Goal: Task Accomplishment & Management: Use online tool/utility

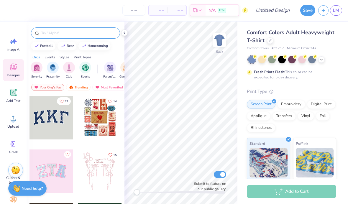
click at [56, 35] on input "text" at bounding box center [78, 33] width 75 height 6
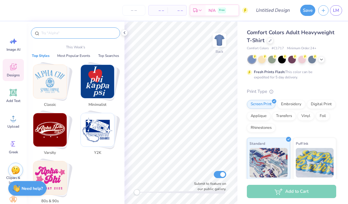
paste input "Lacrosse Mens Athletic Graphic in Navy PR Sweater"
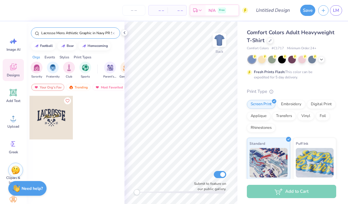
type input "Lacrosse Mens Athletic Graphic in Navy PR Sweater"
click at [53, 113] on div at bounding box center [51, 118] width 44 height 44
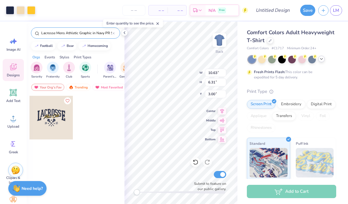
click at [323, 60] on icon at bounding box center [321, 59] width 5 height 5
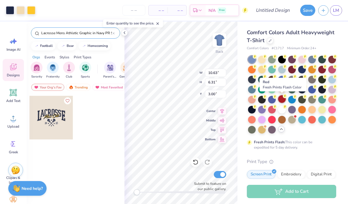
click at [281, 99] on div at bounding box center [282, 99] width 8 height 8
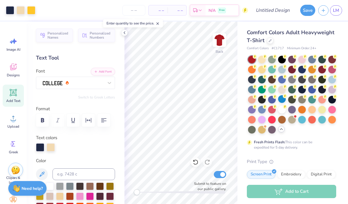
click at [124, 32] on icon at bounding box center [124, 32] width 5 height 5
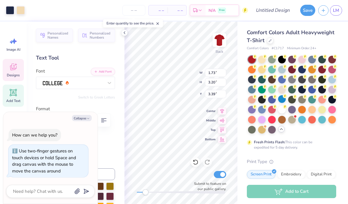
scroll to position [0, 0]
type textarea "x"
type input "7.75"
type input "2.22"
type input "3.00"
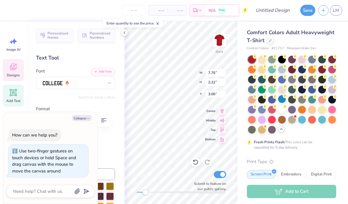
scroll to position [0, 1]
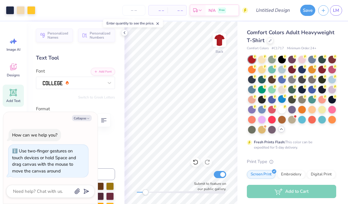
click at [123, 35] on div at bounding box center [124, 32] width 6 height 6
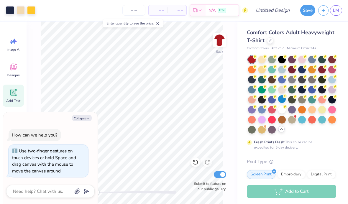
click at [89, 120] on icon "button" at bounding box center [88, 119] width 4 height 4
type textarea "x"
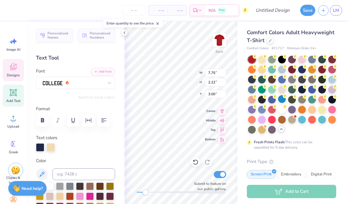
scroll to position [0, 1]
type textarea "omecomin"
type textarea "Eg"
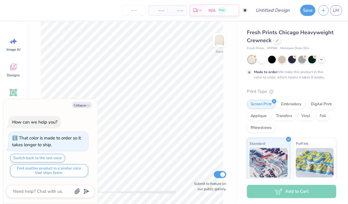
type textarea "x"
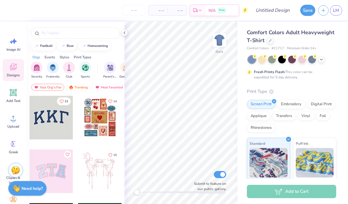
click at [324, 60] on div at bounding box center [321, 59] width 6 height 6
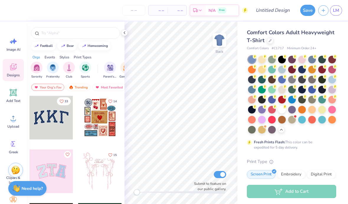
click at [285, 97] on circle at bounding box center [285, 97] width 4 height 4
click at [83, 35] on input "text" at bounding box center [78, 33] width 75 height 6
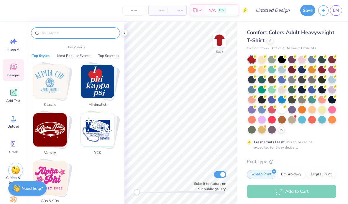
click at [83, 29] on div at bounding box center [75, 32] width 89 height 11
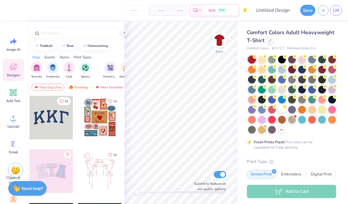
click at [54, 36] on input "text" at bounding box center [78, 33] width 75 height 6
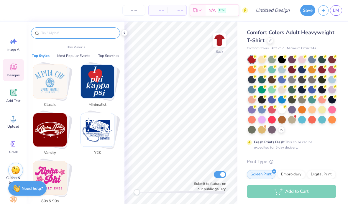
click at [54, 36] on input "text" at bounding box center [78, 33] width 75 height 6
click at [57, 32] on input "text" at bounding box center [78, 33] width 75 height 6
click at [57, 34] on input "text" at bounding box center [78, 33] width 75 height 6
click at [71, 32] on input "text" at bounding box center [78, 33] width 75 height 6
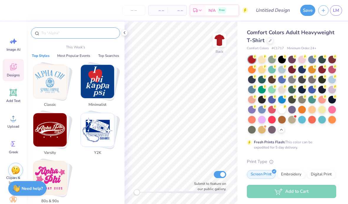
click at [80, 32] on input "text" at bounding box center [78, 33] width 75 height 6
click at [76, 29] on div at bounding box center [75, 32] width 89 height 11
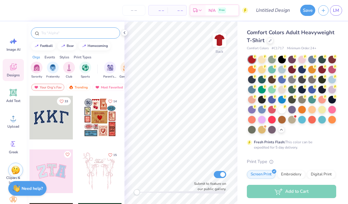
click at [79, 39] on div at bounding box center [75, 32] width 89 height 11
click at [76, 35] on input "text" at bounding box center [78, 33] width 75 height 6
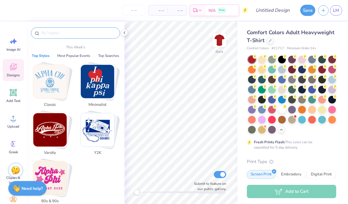
paste input "Lacrosse Mens Athletic Graphic in Navy PR Sweater"
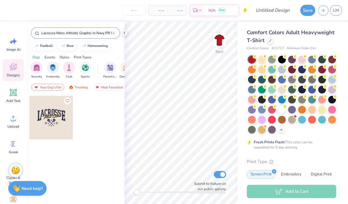
type input "Lacrosse Mens Athletic Graphic in Navy PR Sweater"
click at [54, 124] on div at bounding box center [51, 118] width 44 height 44
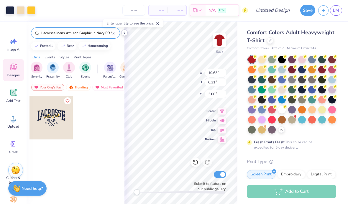
click at [125, 32] on icon at bounding box center [124, 32] width 5 height 5
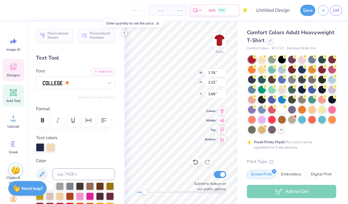
scroll to position [0, 1]
type textarea "omecomin"
type input "1.85"
type input "3.42"
type input "3.23"
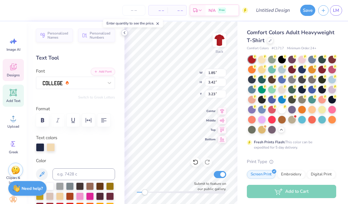
scroll to position [0, 0]
type textarea "H"
type input "1.73"
type input "3.20"
type input "3.39"
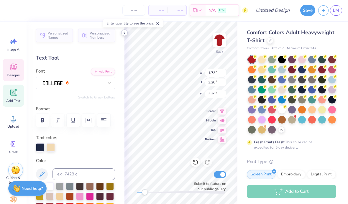
type textarea "G"
type input "2.45"
type input "3.42"
type input "3.23"
click at [219, 71] on input "2.03" at bounding box center [215, 73] width 21 height 8
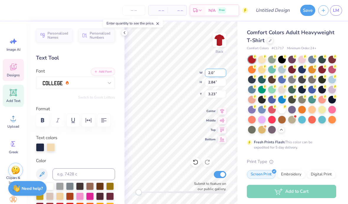
type input "2"
type input "1.4"
click at [215, 83] on input "2.84" at bounding box center [215, 82] width 21 height 8
type input "2.74"
click at [215, 95] on input "3.23" at bounding box center [215, 94] width 21 height 8
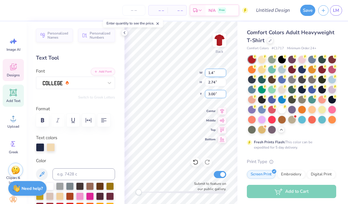
type input "3.00"
click at [221, 77] on div "Back W 1.48 1.48 " H 2.74 2.74 " Y 3.00 3.00 " Center Middle Top Bottom Submit …" at bounding box center [180, 113] width 113 height 183
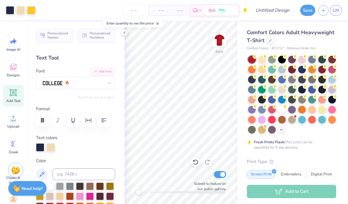
click at [309, 32] on span "Comfort Colors Adult Heavyweight T-Shirt" at bounding box center [291, 36] width 88 height 15
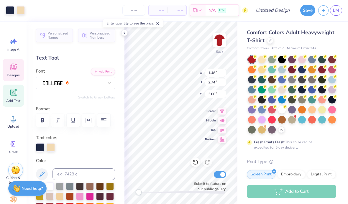
click at [219, 78] on div "Back W 1.48 1.48 " H 2.74 2.74 " Y 3.00 3.00 " Center Middle Top Bottom Submit …" at bounding box center [180, 113] width 113 height 183
click at [229, 118] on html "– – Per Item – – Total Est. Delivery N/A Free Design Title Save LM Image AI Des…" at bounding box center [174, 102] width 348 height 204
click at [224, 119] on div "Back W 1.48 1.48 " H Y 3.00 3.00 " Center Middle Top Bottom Submit to feature o…" at bounding box center [180, 113] width 113 height 183
drag, startPoint x: 224, startPoint y: 82, endPoint x: 223, endPoint y: 120, distance: 37.5
click at [223, 120] on div "Back W 1.48 1.48 " H 2.74 2.74 " Y 8.49 8.49 " Center Middle Top Bottom Submit …" at bounding box center [180, 113] width 113 height 183
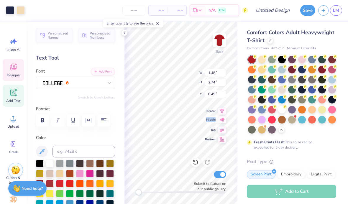
click at [216, 120] on div "Middle" at bounding box center [215, 119] width 21 height 7
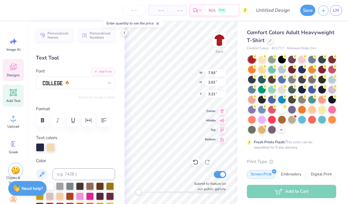
scroll to position [0, 1]
type textarea "homecoming"
type textarea "M"
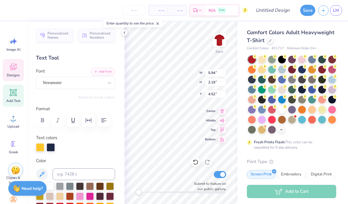
type textarea "Saint Andrews"
type input "10.05"
type input "2.01"
type input "3.21"
click at [40, 148] on div at bounding box center [40, 147] width 8 height 8
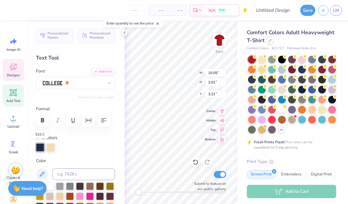
click at [41, 148] on div at bounding box center [40, 147] width 8 height 8
click at [80, 186] on div at bounding box center [80, 186] width 8 height 8
click at [51, 149] on div at bounding box center [51, 147] width 8 height 8
click at [50, 187] on div at bounding box center [50, 186] width 8 height 8
click at [61, 148] on div at bounding box center [61, 147] width 8 height 8
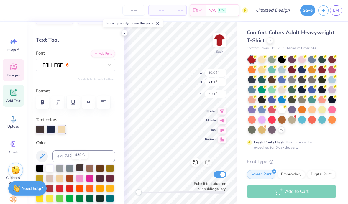
scroll to position [20, 0]
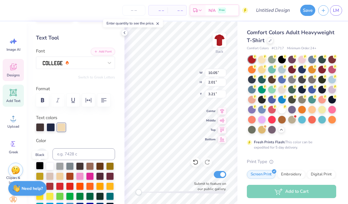
click at [38, 167] on div at bounding box center [40, 166] width 8 height 8
click at [59, 129] on div at bounding box center [61, 127] width 8 height 8
click at [41, 166] on div at bounding box center [40, 166] width 8 height 8
click at [62, 128] on div at bounding box center [61, 127] width 8 height 8
click at [63, 127] on div at bounding box center [61, 127] width 8 height 8
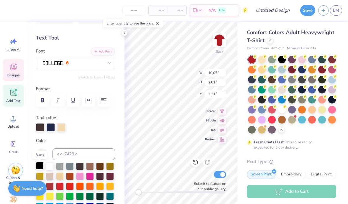
click at [40, 167] on div at bounding box center [40, 166] width 8 height 8
click at [83, 130] on div at bounding box center [75, 127] width 79 height 8
click at [40, 129] on div at bounding box center [40, 127] width 8 height 8
click at [50, 168] on div at bounding box center [50, 166] width 8 height 8
drag, startPoint x: 50, startPoint y: 129, endPoint x: 50, endPoint y: 132, distance: 3.2
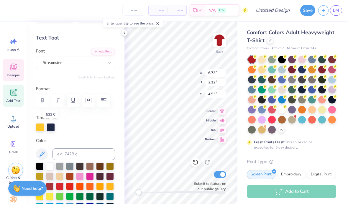
click at [50, 129] on div at bounding box center [51, 127] width 8 height 8
click at [39, 166] on div at bounding box center [40, 166] width 8 height 8
click at [105, 129] on div at bounding box center [75, 127] width 79 height 8
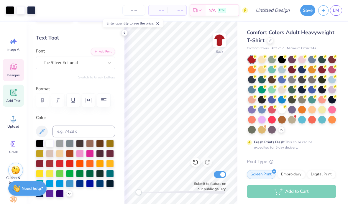
click at [17, 68] on icon at bounding box center [13, 67] width 9 height 9
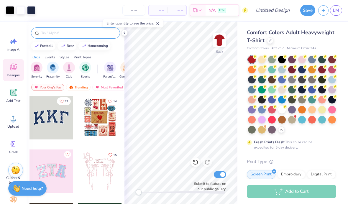
click at [75, 37] on div at bounding box center [75, 32] width 89 height 11
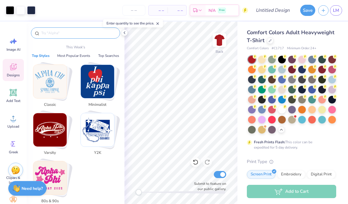
click at [49, 35] on input "text" at bounding box center [78, 33] width 75 height 6
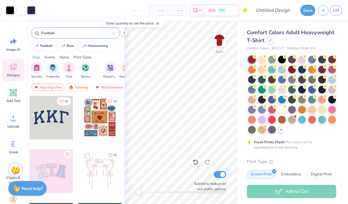
type input "Football"
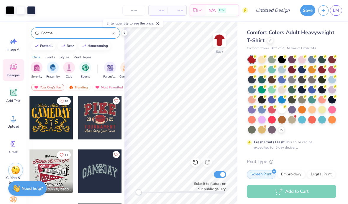
scroll to position [0, 0]
click at [78, 123] on div at bounding box center [56, 118] width 44 height 44
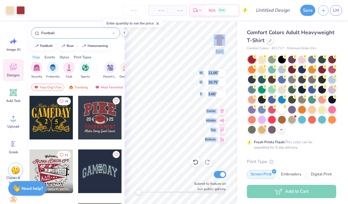
click at [199, 171] on div "Back W 11.00 11.00 " H 10.75 10.75 " Y 3.00 3.00 " Center Middle Top Bottom Sub…" at bounding box center [180, 113] width 113 height 183
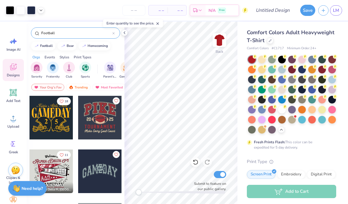
click at [336, 159] on div "Comfort Colors Adult Heavyweight T-Shirt Comfort Colors # C1717 Minimum Order: …" at bounding box center [292, 182] width 111 height 320
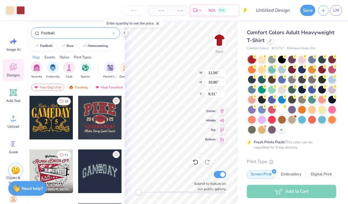
type input "9.31"
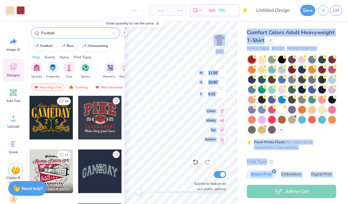
click at [347, 199] on div "Art colors – – Per Item – – Total Est. Delivery N/A Free Design Title Save LM I…" at bounding box center [174, 102] width 348 height 204
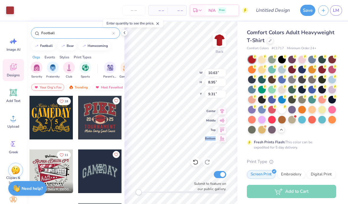
click at [215, 140] on div "Back W 10.63 10.63 " H 8.95 8.95 " Y 9.31 9.31 " Center Middle Top Bottom Submi…" at bounding box center [180, 113] width 113 height 183
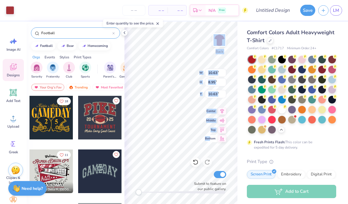
click at [185, 137] on div "Back W 10.63 10.63 " H 8.95 8.95 " Y 10.63 10.63 " Center Middle Top Bottom Sub…" at bounding box center [180, 113] width 113 height 183
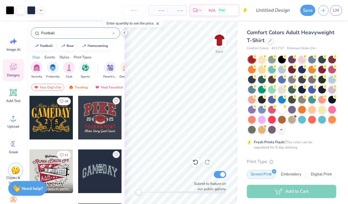
click at [124, 31] on icon at bounding box center [124, 32] width 5 height 5
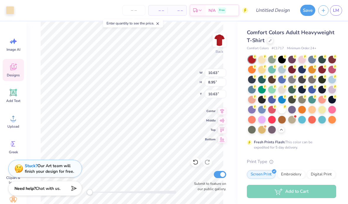
type input "11.00"
type input "10.75"
type input "9.37"
type input "9.00"
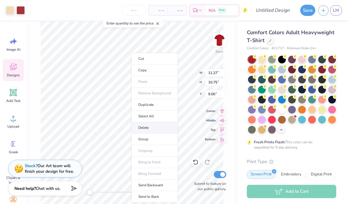
click at [155, 131] on li "Delete" at bounding box center [155, 127] width 46 height 11
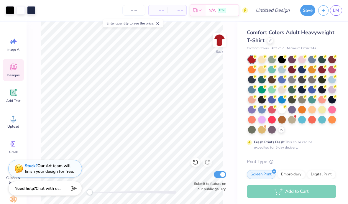
click at [12, 68] on icon at bounding box center [13, 67] width 6 height 7
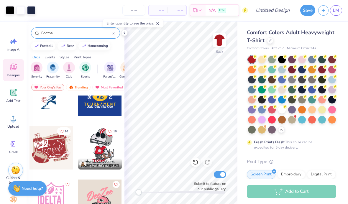
scroll to position [206, 0]
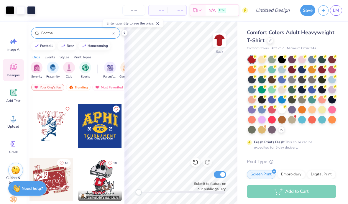
click at [52, 127] on div at bounding box center [51, 126] width 44 height 44
click at [125, 34] on polyline at bounding box center [124, 33] width 1 height 2
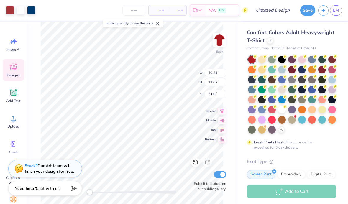
type input "2.99"
type input "2.75"
type input "6.56"
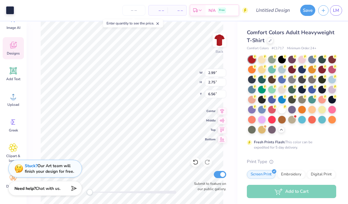
scroll to position [22, 0]
click at [139, 70] on html "Art colors – – Per Item – – Total Est. Delivery N/A Free Design Title Save LM I…" at bounding box center [174, 102] width 348 height 204
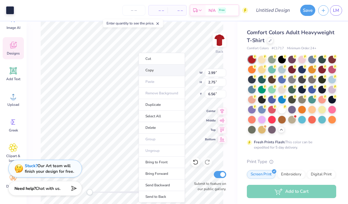
drag, startPoint x: 125, startPoint y: 34, endPoint x: 140, endPoint y: 70, distance: 38.9
click at [153, 127] on li "Delete" at bounding box center [162, 127] width 46 height 11
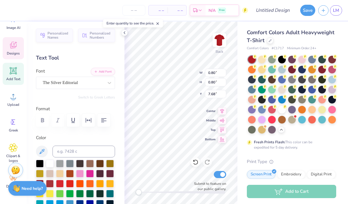
type input "10.34"
type input "11.02"
type input "8.08"
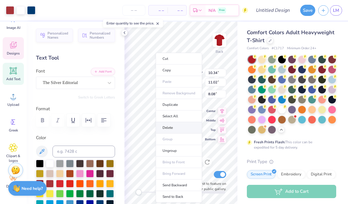
click at [179, 127] on li "Delete" at bounding box center [179, 127] width 46 height 11
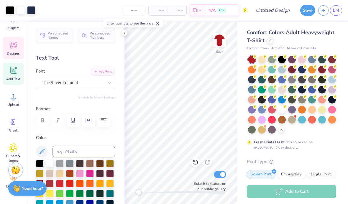
click at [19, 50] on div "Designs" at bounding box center [13, 48] width 21 height 22
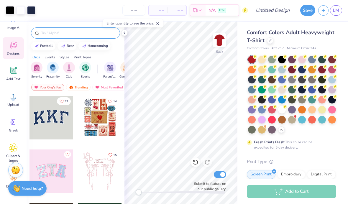
scroll to position [0, 0]
click at [69, 37] on div at bounding box center [75, 32] width 89 height 11
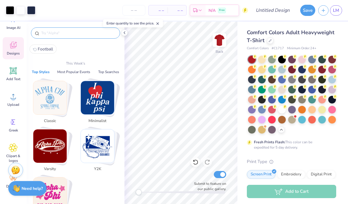
click at [64, 34] on input "text" at bounding box center [78, 33] width 75 height 6
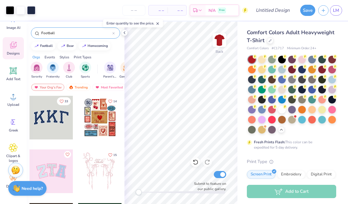
type input "Football"
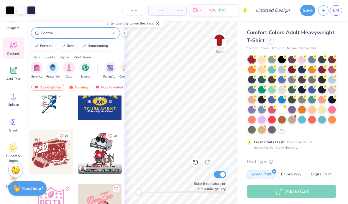
scroll to position [180, 0]
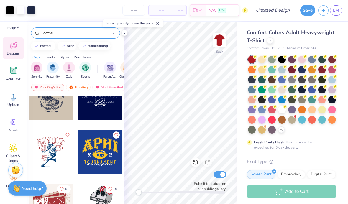
click at [56, 150] on div at bounding box center [51, 152] width 44 height 44
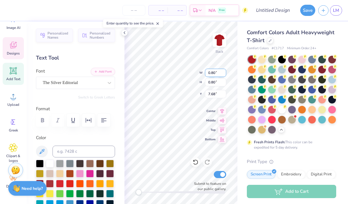
type input "0.77"
type input "0.76"
type input "6.65"
type input "0.80"
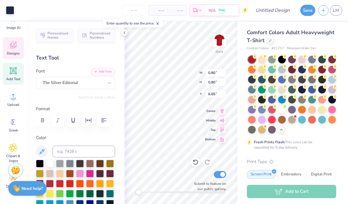
type input "6.65"
click at [209, 85] on div "Back W 0.80 0.80 " H 0.80 0.80 " Y 6.65 6.65 " Center Middle Top Bottom Submit …" at bounding box center [180, 113] width 113 height 183
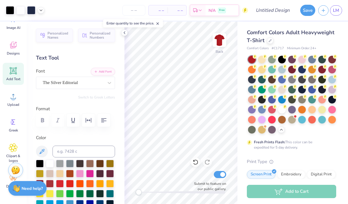
click at [159, 22] on icon at bounding box center [158, 24] width 4 height 4
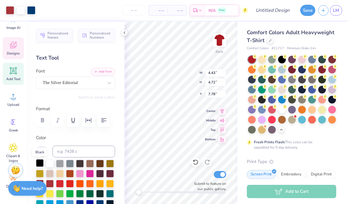
click at [42, 165] on div at bounding box center [40, 163] width 8 height 8
click at [41, 165] on div at bounding box center [40, 163] width 8 height 8
click at [38, 165] on div at bounding box center [40, 163] width 8 height 8
click at [47, 166] on div at bounding box center [50, 163] width 8 height 8
click at [50, 165] on div at bounding box center [50, 163] width 8 height 8
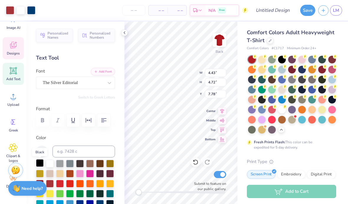
click at [39, 164] on div at bounding box center [40, 163] width 8 height 8
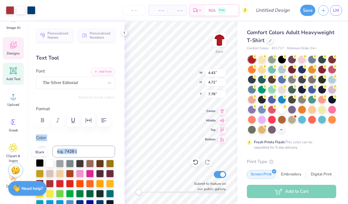
click at [39, 164] on div at bounding box center [40, 163] width 8 height 8
click at [37, 166] on div at bounding box center [40, 163] width 8 height 8
click at [38, 166] on div at bounding box center [40, 163] width 8 height 8
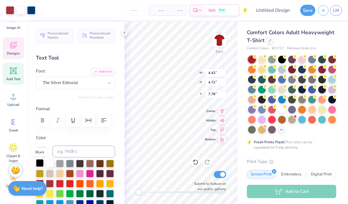
click at [40, 164] on div at bounding box center [40, 163] width 8 height 8
click at [39, 164] on div at bounding box center [40, 163] width 8 height 8
type input "0.77"
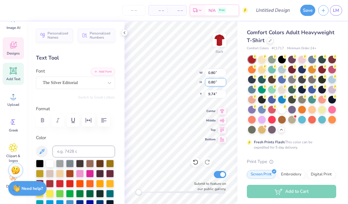
type input "0.76"
type input "9.01"
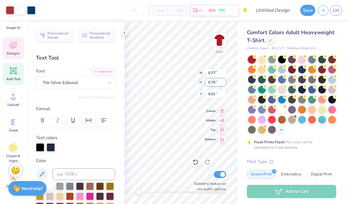
type input "4.43"
type input "4.72"
type input "6.65"
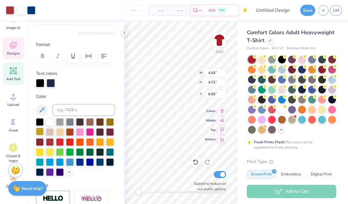
scroll to position [67, 0]
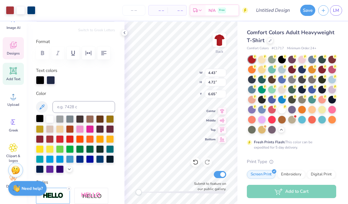
click at [41, 119] on div at bounding box center [40, 119] width 8 height 8
click at [40, 119] on div at bounding box center [40, 119] width 8 height 8
click at [39, 119] on div at bounding box center [40, 119] width 8 height 8
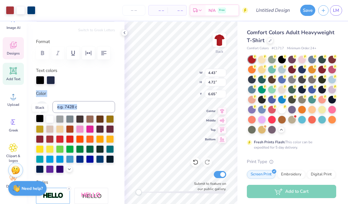
click at [39, 119] on div at bounding box center [40, 119] width 8 height 8
click at [39, 120] on div at bounding box center [40, 119] width 8 height 8
click at [39, 121] on div at bounding box center [40, 119] width 8 height 8
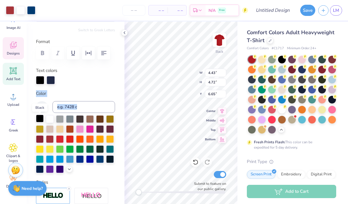
click at [39, 121] on div at bounding box center [40, 119] width 8 height 8
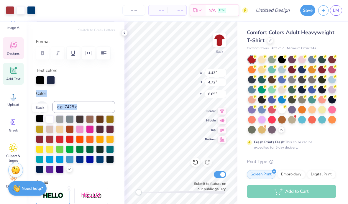
click at [39, 121] on div at bounding box center [40, 119] width 8 height 8
click at [39, 120] on div at bounding box center [40, 119] width 8 height 8
click at [51, 82] on div at bounding box center [51, 79] width 8 height 8
click at [50, 121] on div at bounding box center [50, 119] width 8 height 8
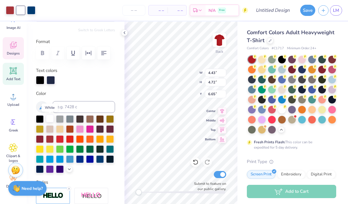
click at [52, 122] on div at bounding box center [50, 119] width 8 height 8
click at [54, 80] on div at bounding box center [51, 79] width 8 height 8
click at [31, 13] on div at bounding box center [31, 10] width 8 height 8
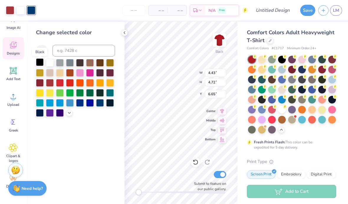
click at [40, 65] on div at bounding box center [40, 62] width 8 height 8
click at [10, 13] on div at bounding box center [10, 10] width 8 height 8
click at [50, 64] on div at bounding box center [50, 62] width 8 height 8
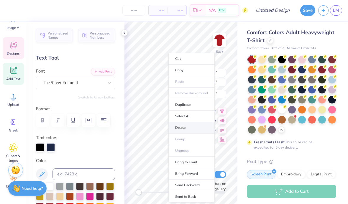
click at [194, 132] on li "Delete" at bounding box center [191, 127] width 46 height 11
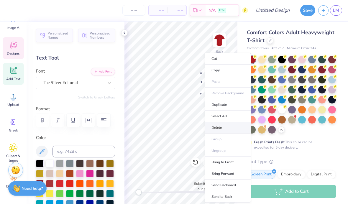
click at [221, 127] on li "Delete" at bounding box center [228, 127] width 46 height 11
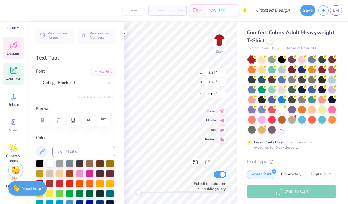
type input "0.88"
type input "0.43"
type input "9.79"
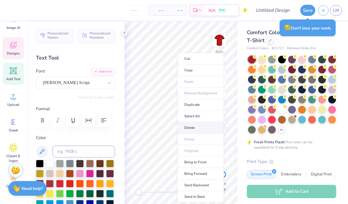
click at [190, 130] on li "Delete" at bounding box center [201, 127] width 46 height 11
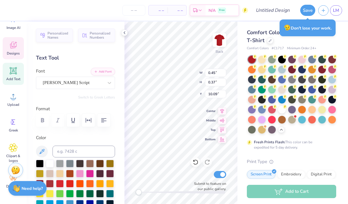
type input "4.25"
type input "4.64"
type input "6.66"
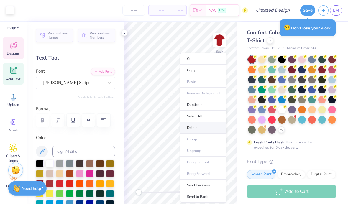
click at [195, 125] on li "Delete" at bounding box center [203, 127] width 46 height 11
click at [203, 129] on li "Delete" at bounding box center [203, 127] width 46 height 11
click at [198, 129] on li "Delete" at bounding box center [203, 127] width 46 height 11
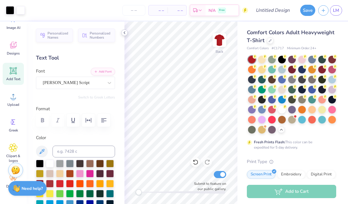
click at [124, 33] on polyline at bounding box center [124, 33] width 1 height 2
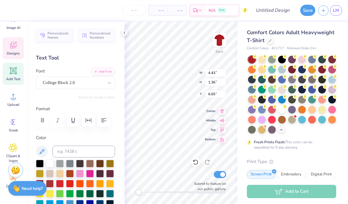
scroll to position [0, 0]
click at [180, 81] on div "Back W 4.43 4.43 " H 1.36 1.36 " Y 6.65 6.65 " Center Middle Top Bottom Submit …" at bounding box center [180, 113] width 113 height 183
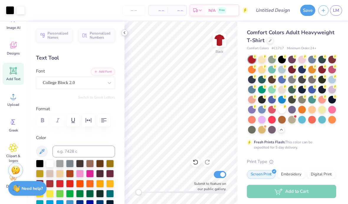
click at [125, 33] on icon at bounding box center [124, 32] width 5 height 5
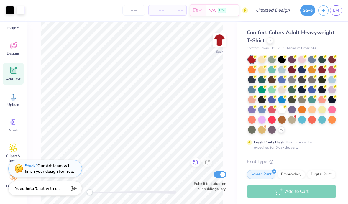
click at [195, 160] on icon at bounding box center [195, 162] width 5 height 5
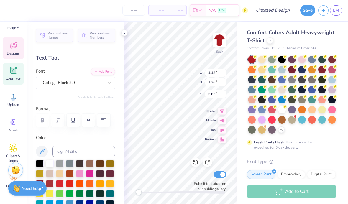
scroll to position [0, 1]
type textarea "GASMEDAY"
click at [180, 84] on html "– – Per Item – – Total Est. Delivery N/A Free Design Title Save LM Image AI Des…" at bounding box center [174, 102] width 348 height 204
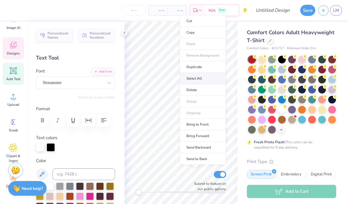
type input "6.72"
type input "2.12"
type input "4.53"
click at [187, 81] on li "Select All" at bounding box center [203, 78] width 46 height 11
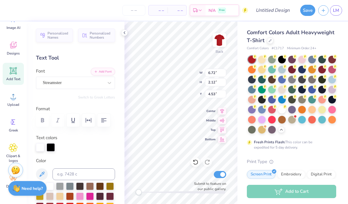
type input "10.05"
type input "8.16"
type input "3.21"
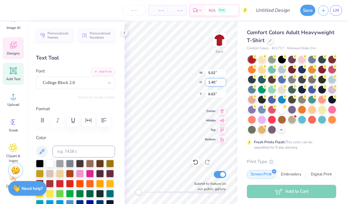
type textarea "G"
type textarea "scots"
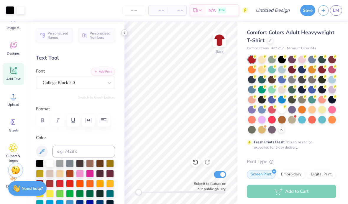
click at [124, 33] on polyline at bounding box center [124, 33] width 1 height 2
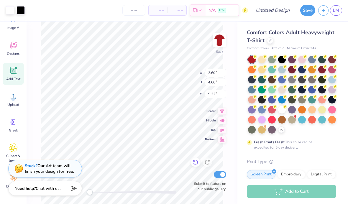
click at [196, 162] on icon at bounding box center [196, 162] width 6 height 6
type input "6.71"
type input "11.56"
type input "9.29"
type input "3.65"
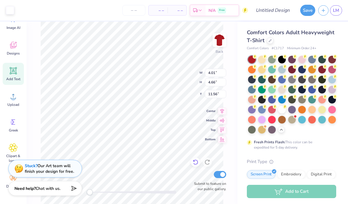
type input "8.19"
click at [195, 164] on icon at bounding box center [196, 162] width 6 height 6
type input "10.62"
type input "16.68"
type input "3.85"
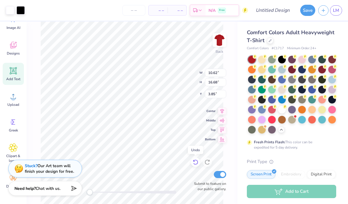
click at [195, 164] on icon at bounding box center [195, 162] width 5 height 5
type input "4.01"
type input "3.91"
type input "12.31"
click at [204, 73] on div "Back W 4.01 4.01 " H 4.66 4.66 " Y 11.56 11.56 " Center Middle Top Bottom Submi…" at bounding box center [132, 113] width 211 height 183
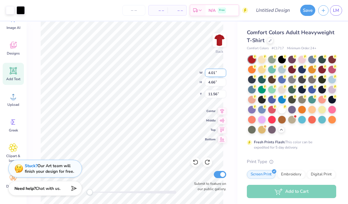
click at [213, 73] on input "4.01" at bounding box center [215, 73] width 21 height 8
click at [214, 73] on input "4.01" at bounding box center [215, 73] width 21 height 8
type input "4"
type input "5.72"
type input "7.62"
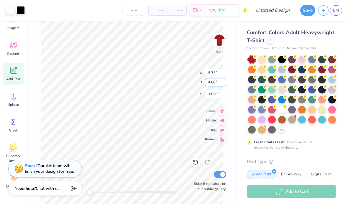
type input "10.41"
click at [212, 83] on input "7.62" at bounding box center [215, 82] width 21 height 8
drag, startPoint x: 215, startPoint y: 72, endPoint x: 207, endPoint y: 72, distance: 8.3
click at [207, 72] on input "5.72" at bounding box center [215, 73] width 21 height 8
type input "5"
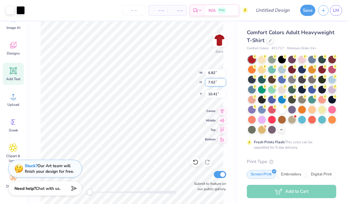
click at [221, 84] on input "7.62" at bounding box center [215, 82] width 21 height 8
type input "8.00"
type input "10.33"
type input "9.28"
type input "8.85"
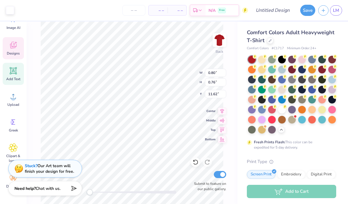
type input "1.90"
type input "1.82"
type input "11.09"
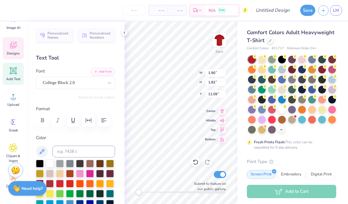
type input "0.80"
type input "0.76"
type input "11.62"
type input "1.90"
type input "1.82"
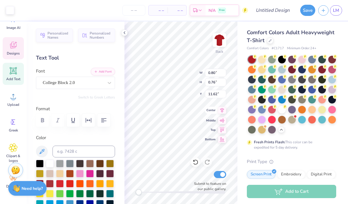
type input "11.09"
type input "0.80"
type input "0.76"
type input "11.62"
type input "5.51"
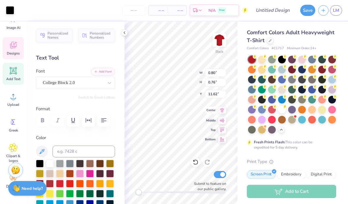
type input "8.66"
type input "9.29"
click at [125, 31] on icon at bounding box center [124, 32] width 5 height 5
type input "0.80"
type input "0.76"
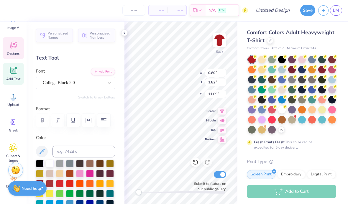
type input "11.74"
type input "1.90"
type input "1.82"
type input "11.09"
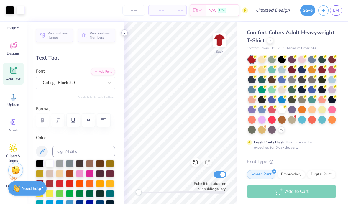
click at [126, 34] on icon at bounding box center [124, 32] width 5 height 5
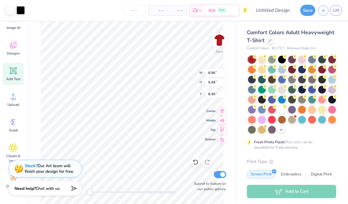
type input "7.26"
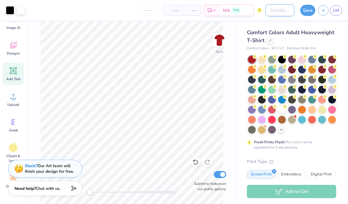
click at [272, 10] on input "Design Title" at bounding box center [279, 10] width 29 height 12
type input "homecommingt"
drag, startPoint x: 272, startPoint y: 10, endPoint x: 307, endPoint y: 11, distance: 35.4
click at [0, 0] on html "Art colors – – Per Item – – Total Est. Delivery N/A Free Design Title homecommi…" at bounding box center [174, 102] width 348 height 204
click at [307, 11] on button "Save" at bounding box center [307, 9] width 15 height 11
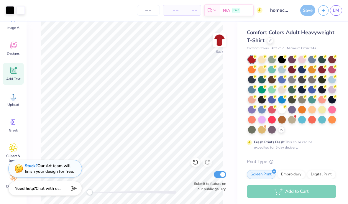
click at [307, 11] on div "Save" at bounding box center [307, 10] width 15 height 11
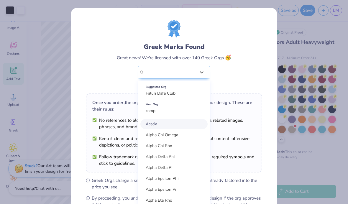
click at [259, 80] on div "Greek Marks Found Great news! We're licensed with over 140 Greek Orgs. 🥳 option…" at bounding box center [174, 54] width 176 height 69
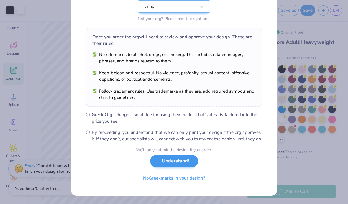
click at [186, 162] on button "I Understand!" at bounding box center [174, 161] width 48 height 12
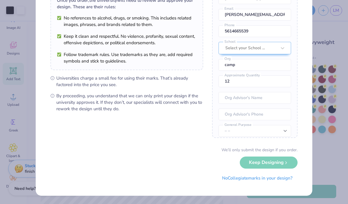
scroll to position [52, 0]
click at [270, 160] on div "We’ll only submit the design if you order. Keep Designing No Collegiate marks i…" at bounding box center [173, 165] width 247 height 37
click at [266, 165] on div "We’ll only submit the design if you order. Keep Designing No Collegiate marks i…" at bounding box center [173, 165] width 247 height 37
click at [266, 162] on div "We’ll only submit the design if you order. Keep Designing No Collegiate marks i…" at bounding box center [173, 165] width 247 height 37
click at [265, 162] on div "We’ll only submit the design if you order. Keep Designing No Collegiate marks i…" at bounding box center [173, 165] width 247 height 37
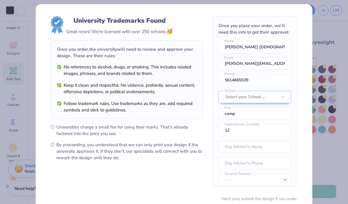
scroll to position [46, 0]
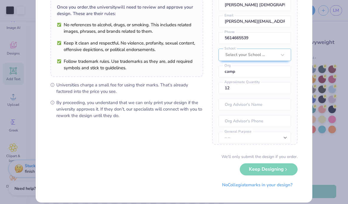
click at [263, 166] on div "We’ll only submit the design if you order. Keep Designing No Collegiate marks i…" at bounding box center [173, 172] width 247 height 37
click at [285, 168] on div "We’ll only submit the design if you order. Keep Designing No Collegiate marks i…" at bounding box center [173, 172] width 247 height 37
click at [266, 185] on button "No Collegiate marks in your design?" at bounding box center [257, 184] width 80 height 12
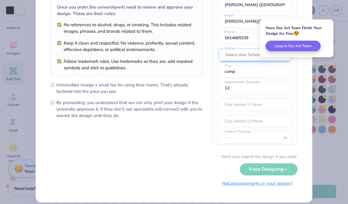
scroll to position [0, 0]
